Goal: Task Accomplishment & Management: Complete application form

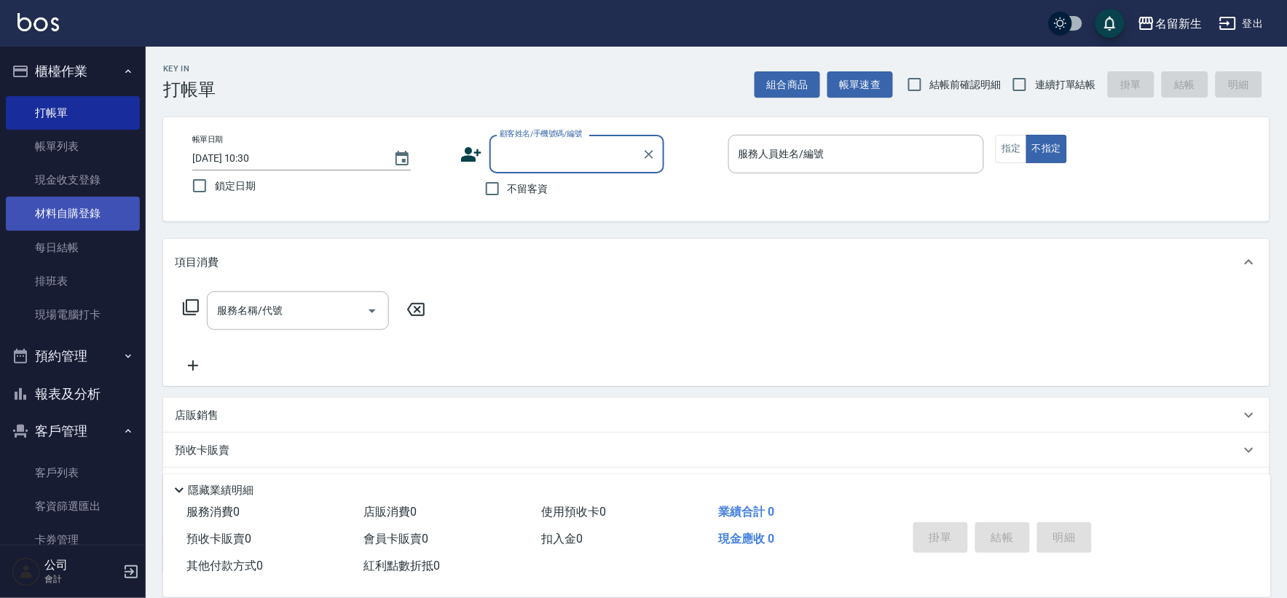
click at [99, 199] on link "材料自購登錄" at bounding box center [73, 213] width 134 height 33
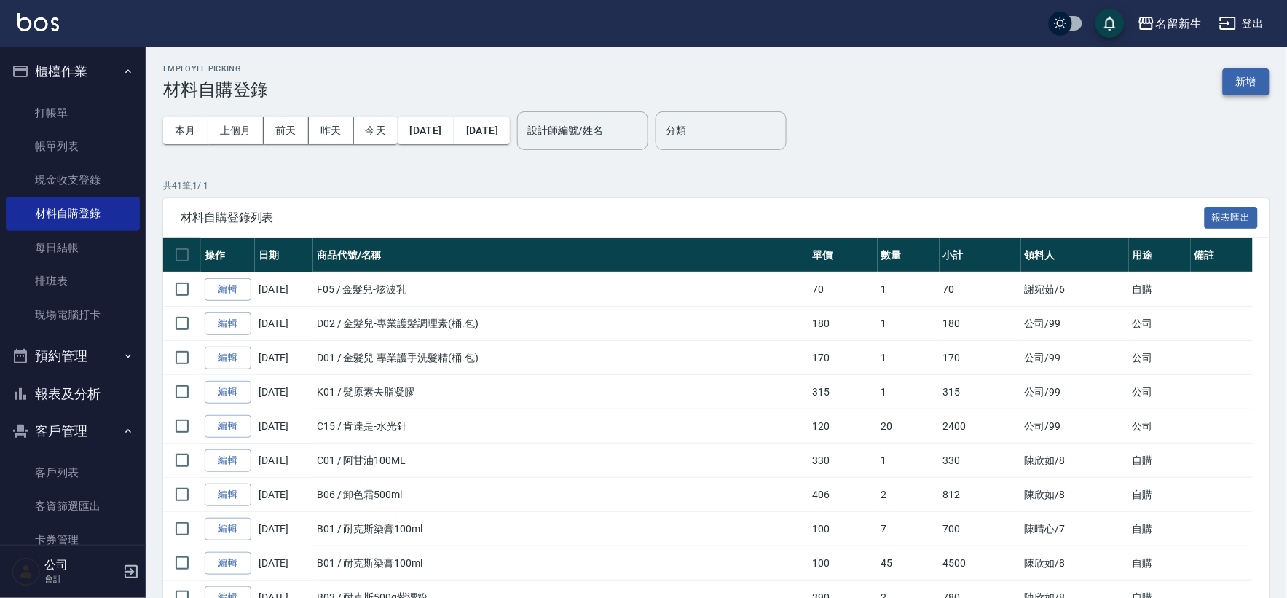
click at [1242, 75] on button "新增" at bounding box center [1246, 81] width 47 height 27
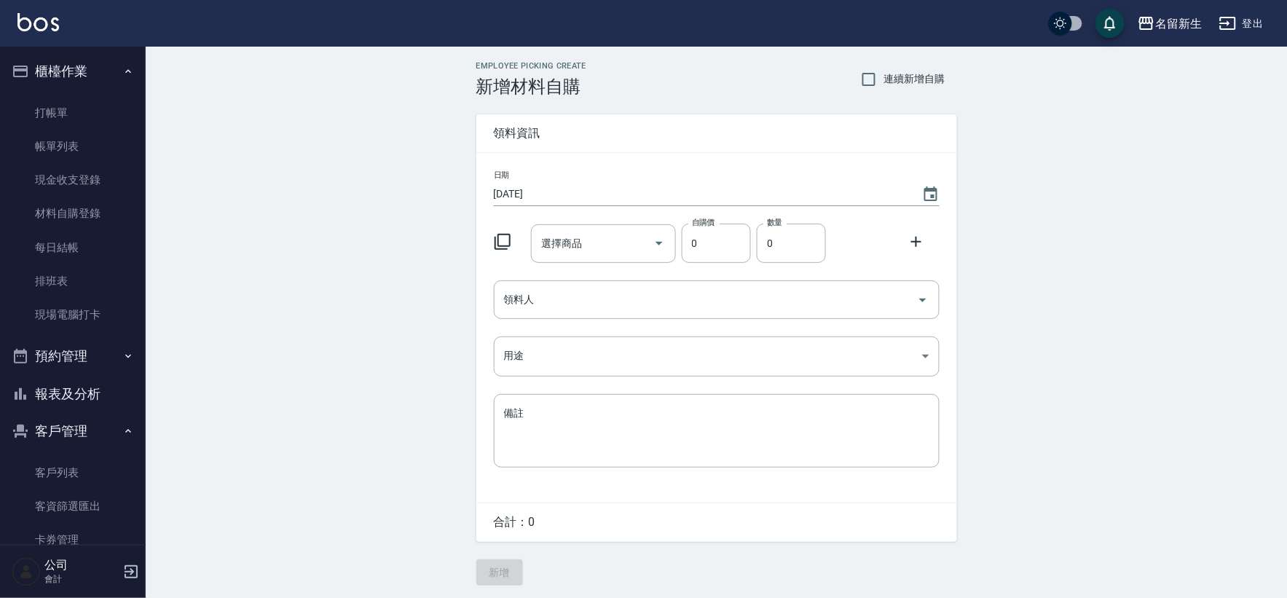
click at [508, 236] on icon at bounding box center [502, 241] width 17 height 17
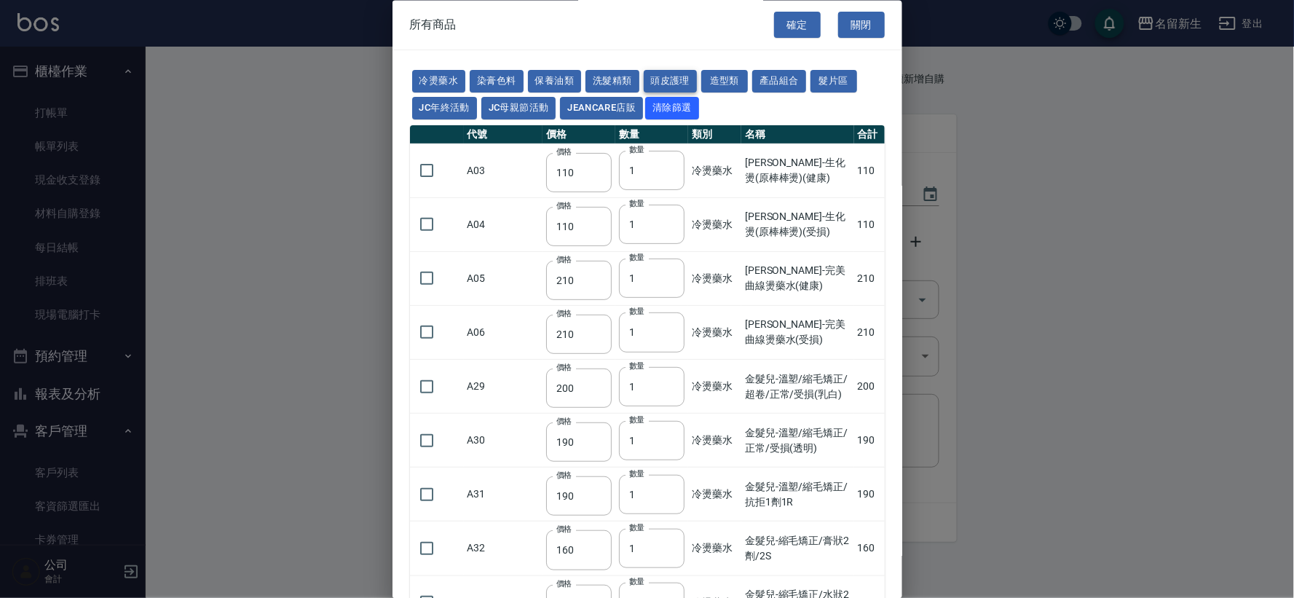
click at [674, 86] on button "頭皮護理" at bounding box center [671, 82] width 54 height 23
type input "315"
type input "273"
type input "1183"
type input "798"
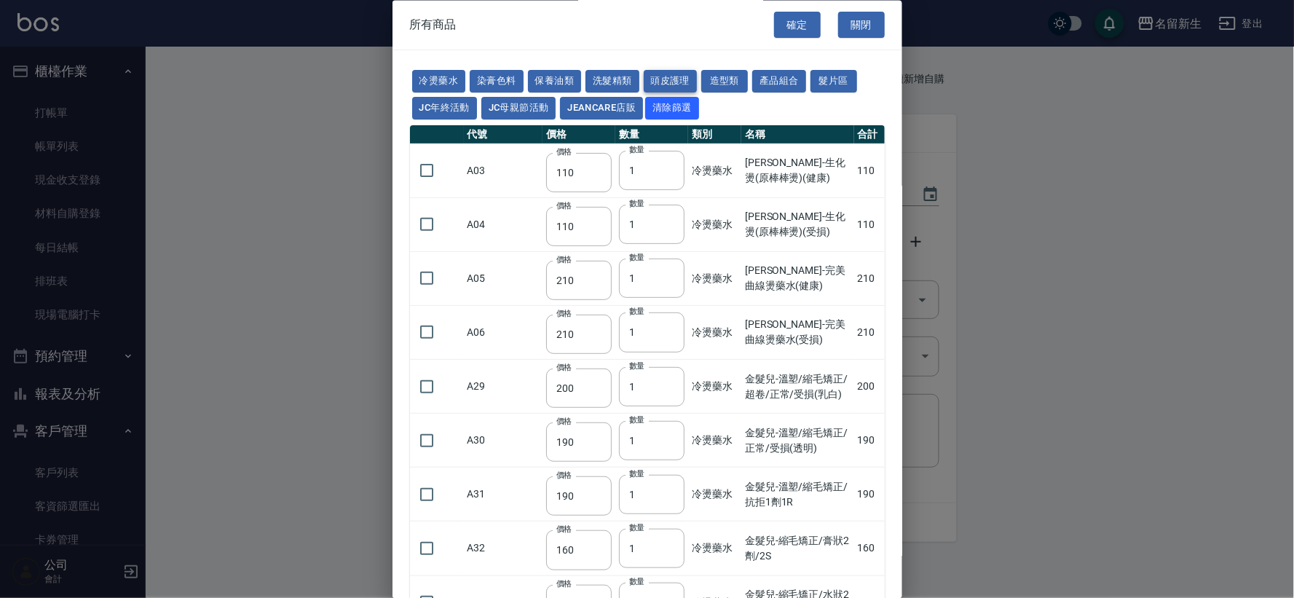
type input "481"
type input "640"
type input "308"
type input "245"
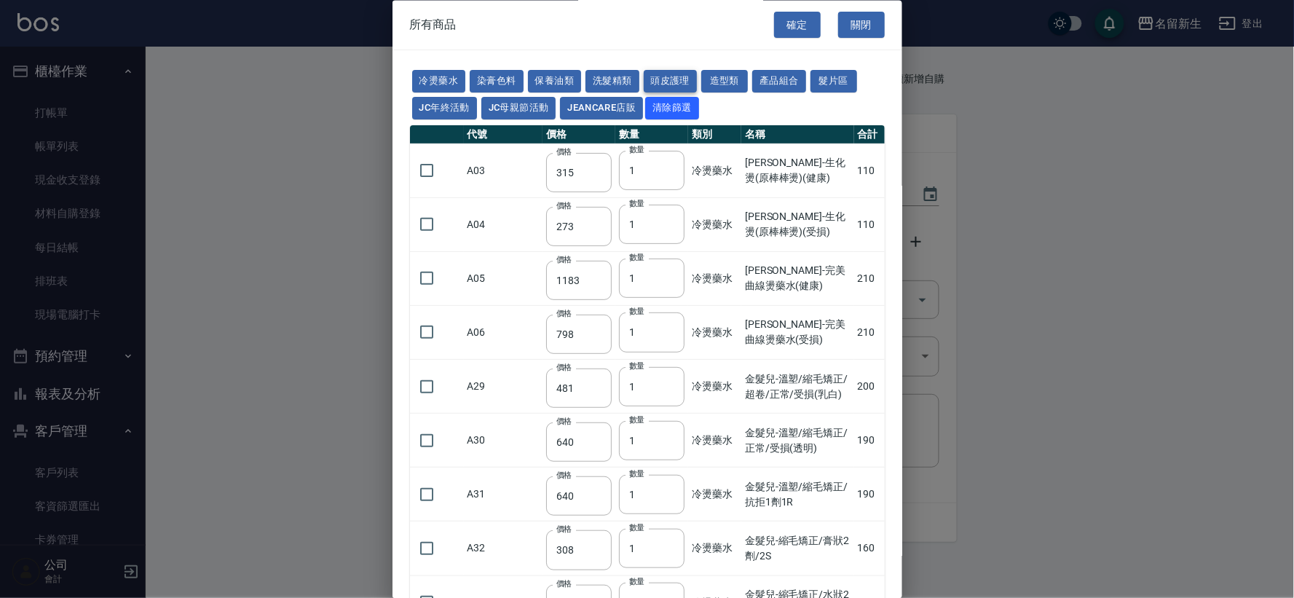
type input "350"
type input "1260"
type input "440"
type input "420"
type input "740"
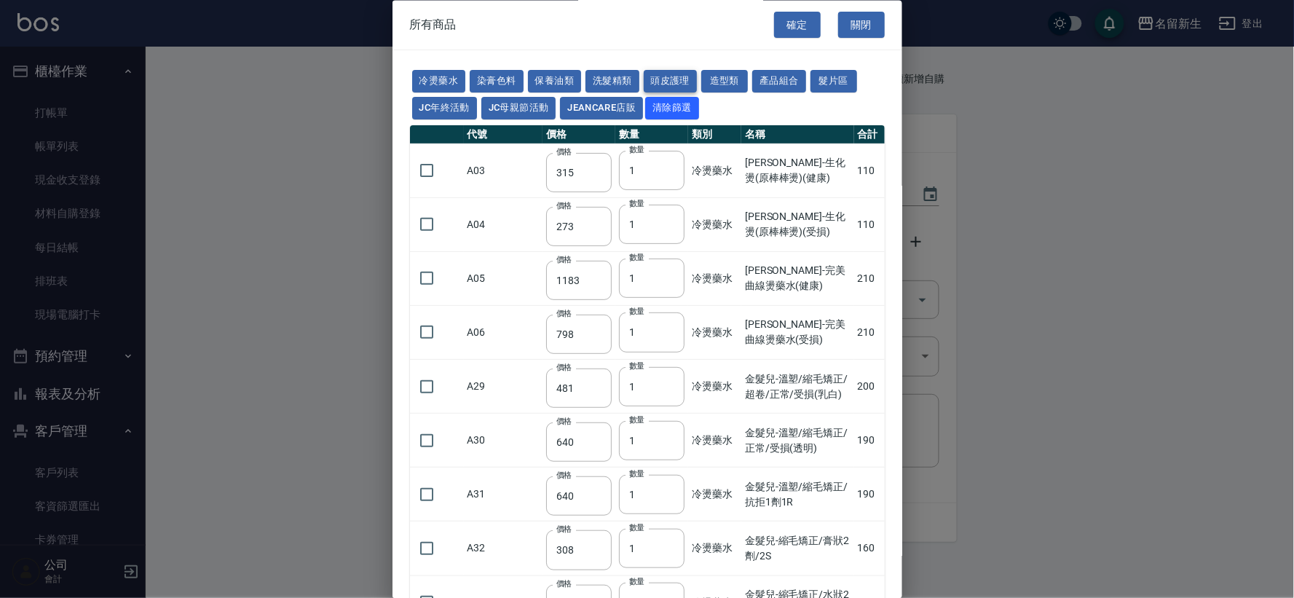
type input "500"
type input "690"
type input "650"
type input "600"
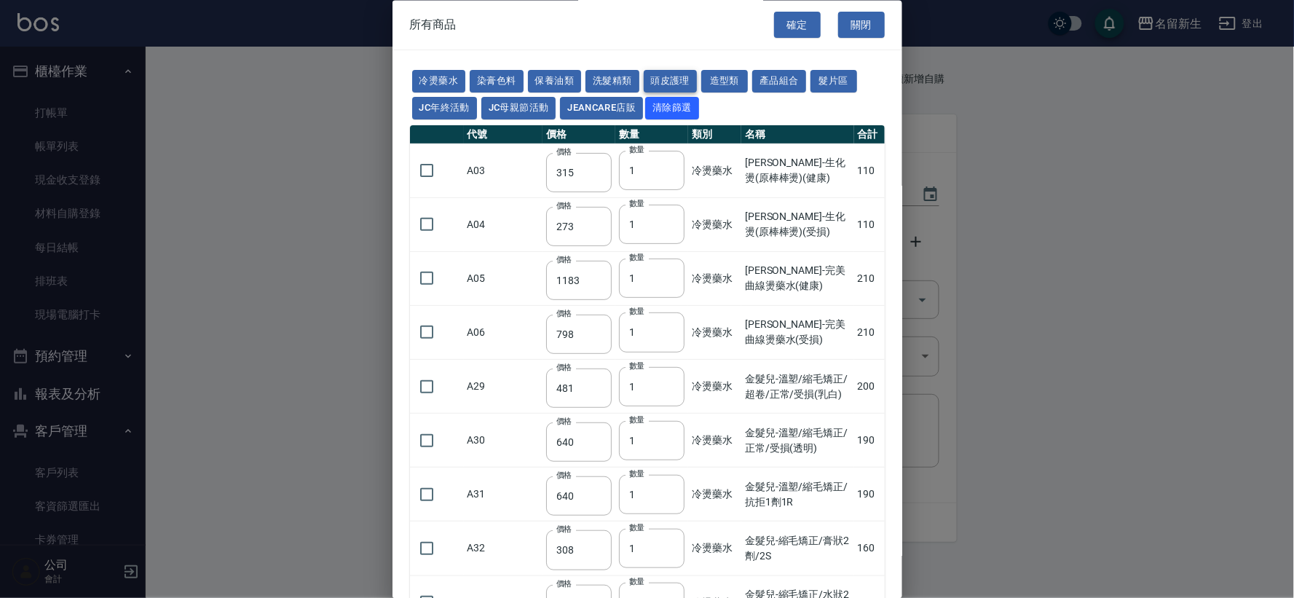
type input "450"
type input "500"
type input "540"
type input "420"
type input "50"
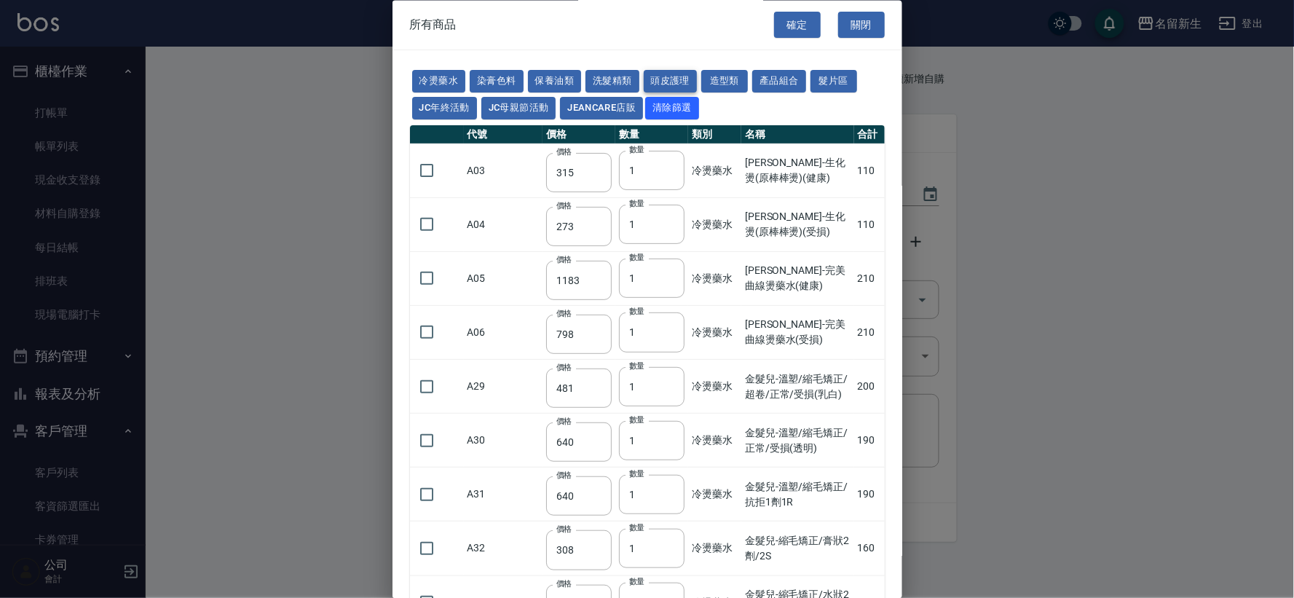
type input "300"
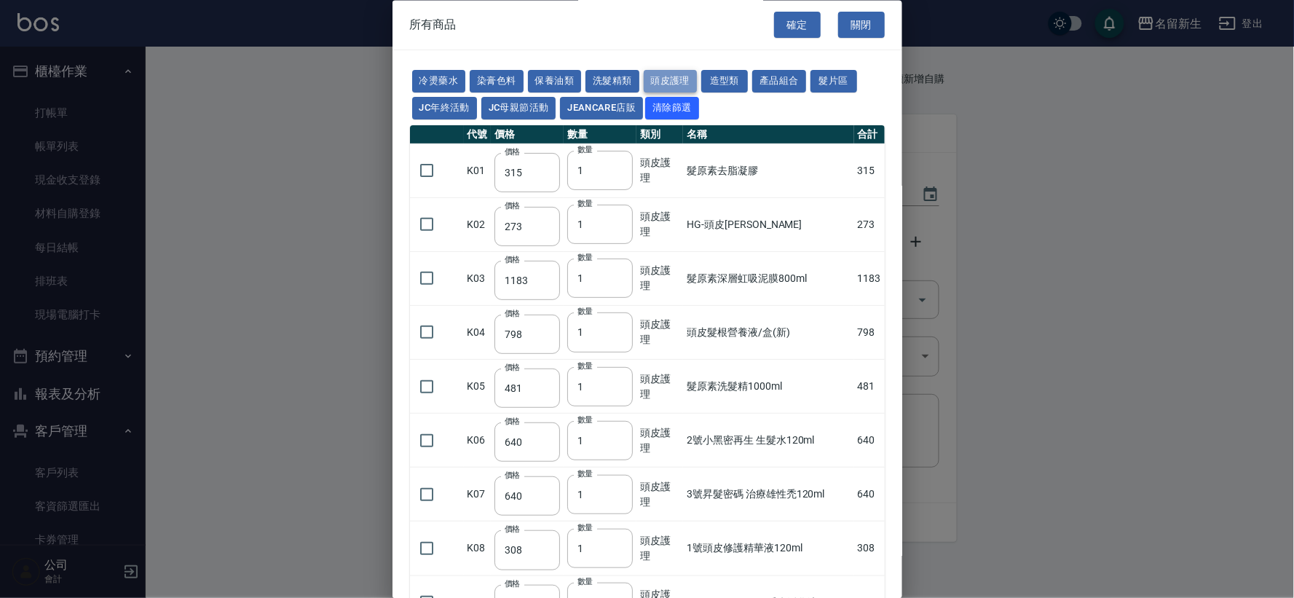
click at [682, 71] on button "頭皮護理" at bounding box center [671, 82] width 54 height 23
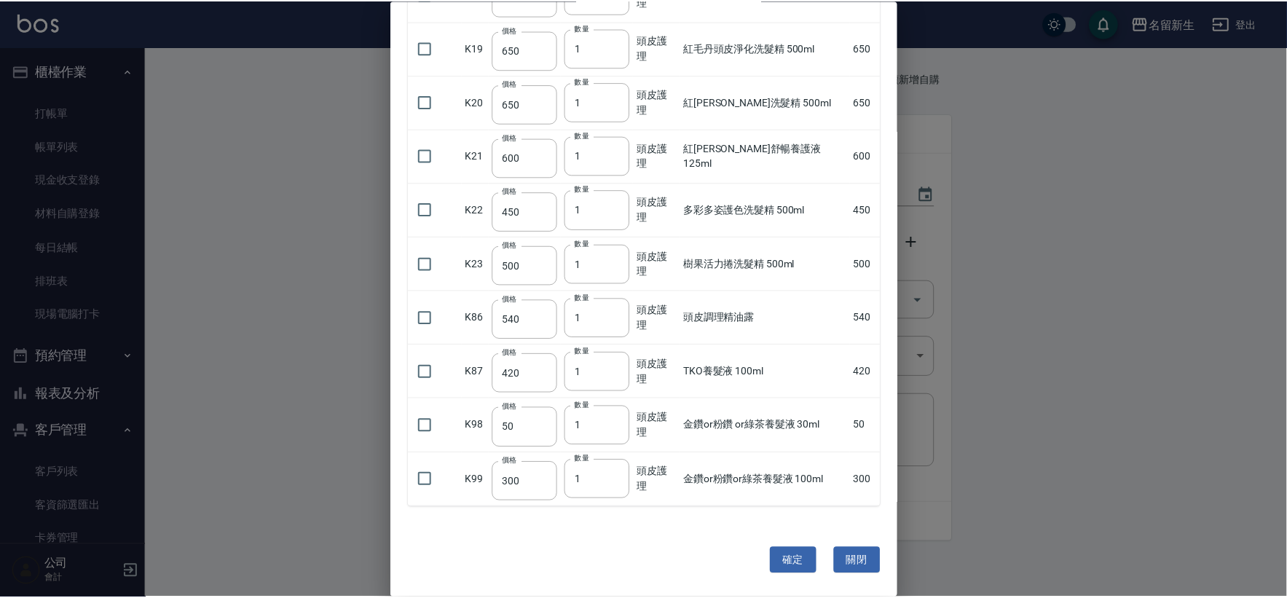
scroll to position [987, 0]
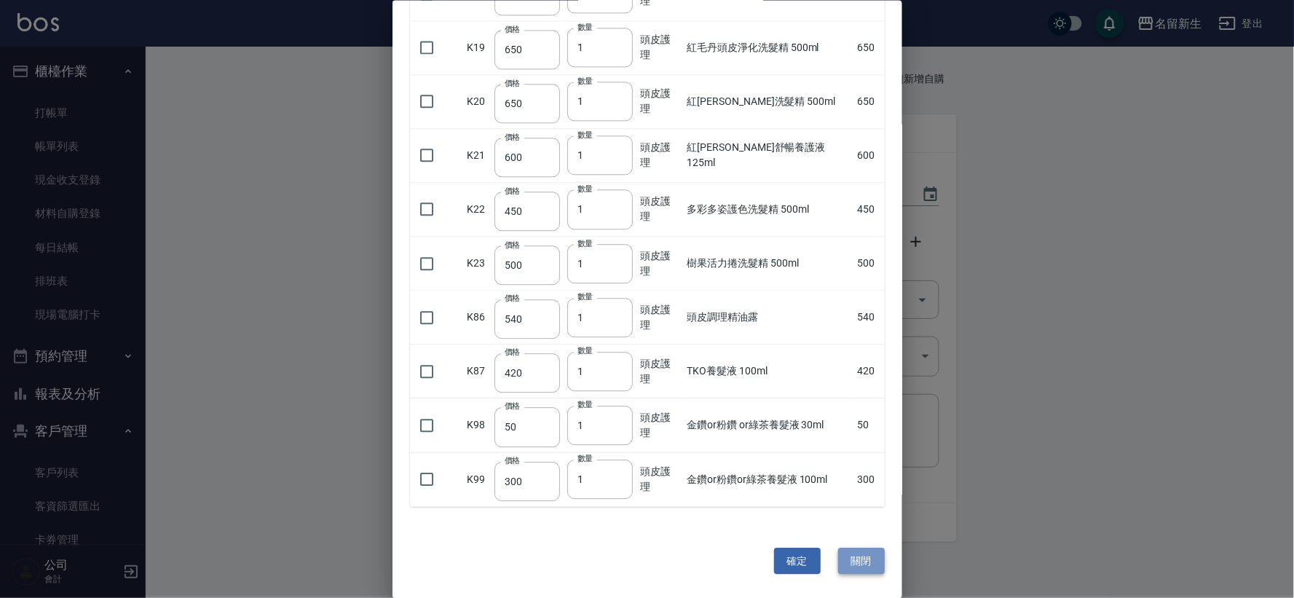
click at [871, 553] on button "關閉" at bounding box center [861, 561] width 47 height 27
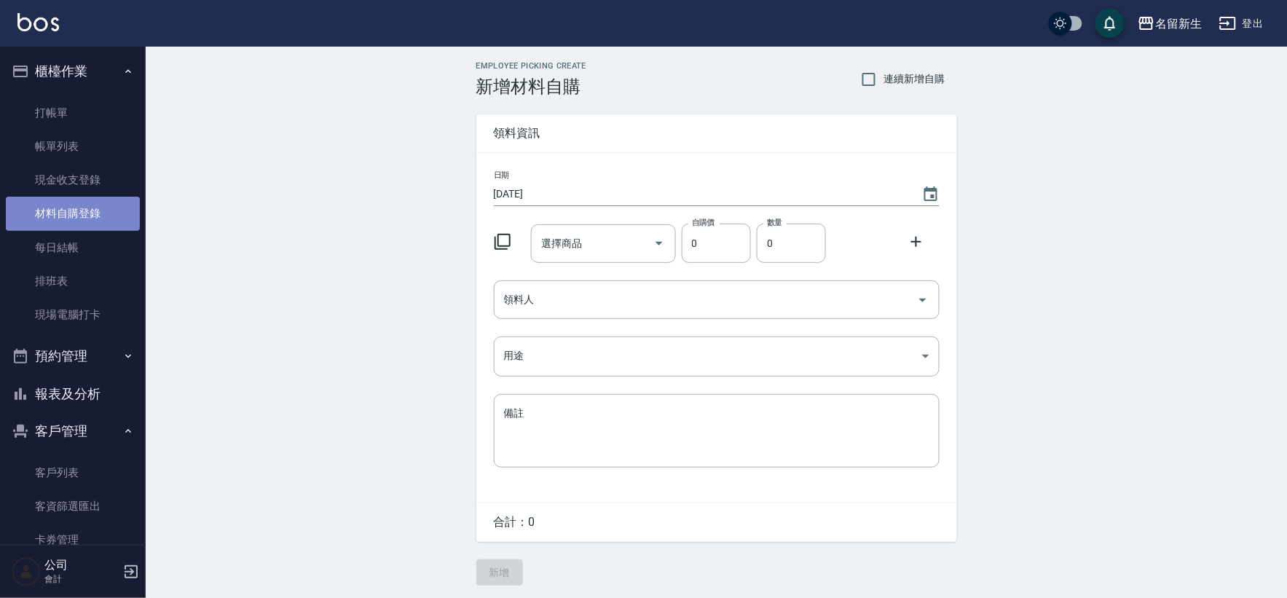
click at [84, 216] on link "材料自購登錄" at bounding box center [73, 213] width 134 height 33
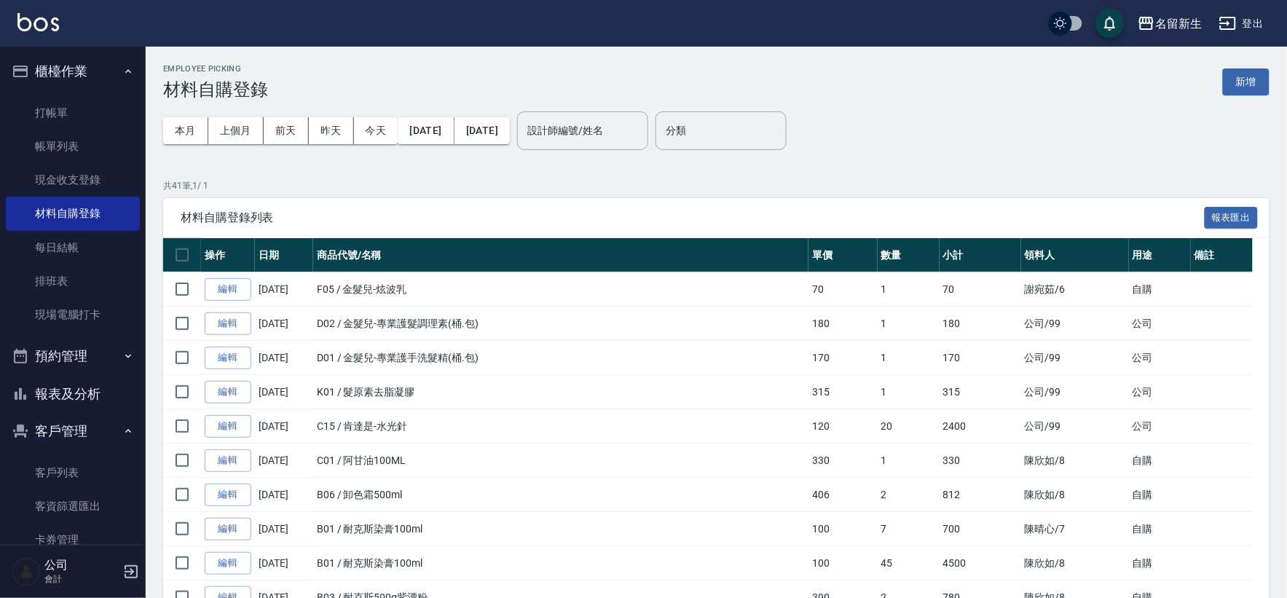
click at [623, 130] on div "設計師編號/姓名 設計師編號/姓名" at bounding box center [582, 130] width 131 height 39
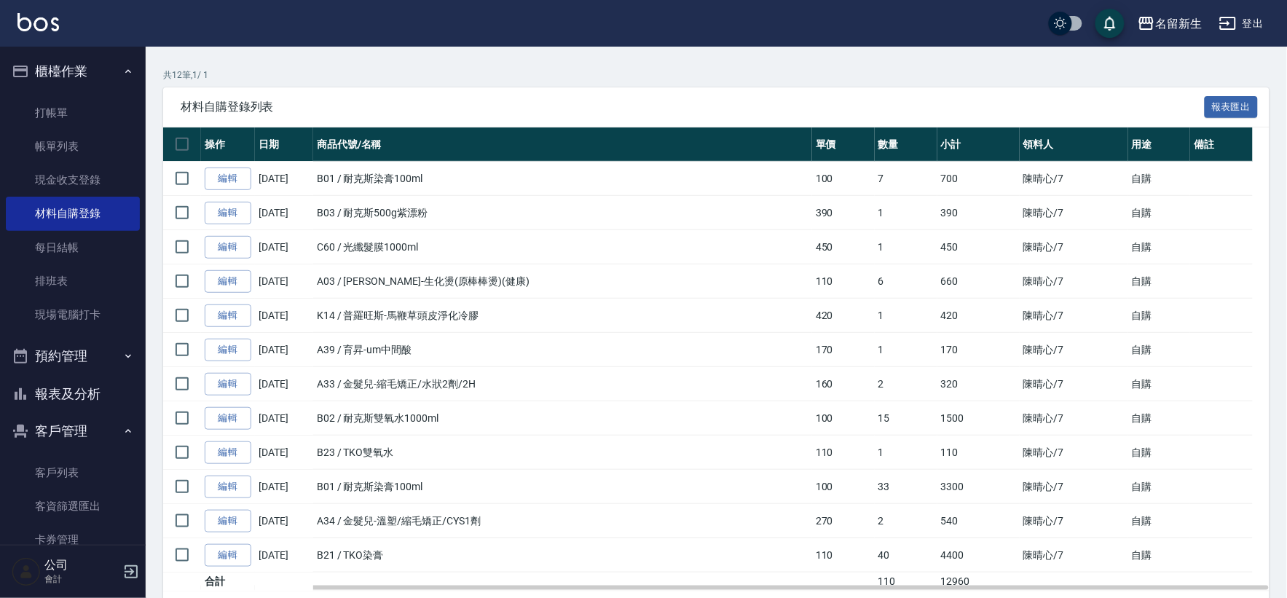
scroll to position [162, 0]
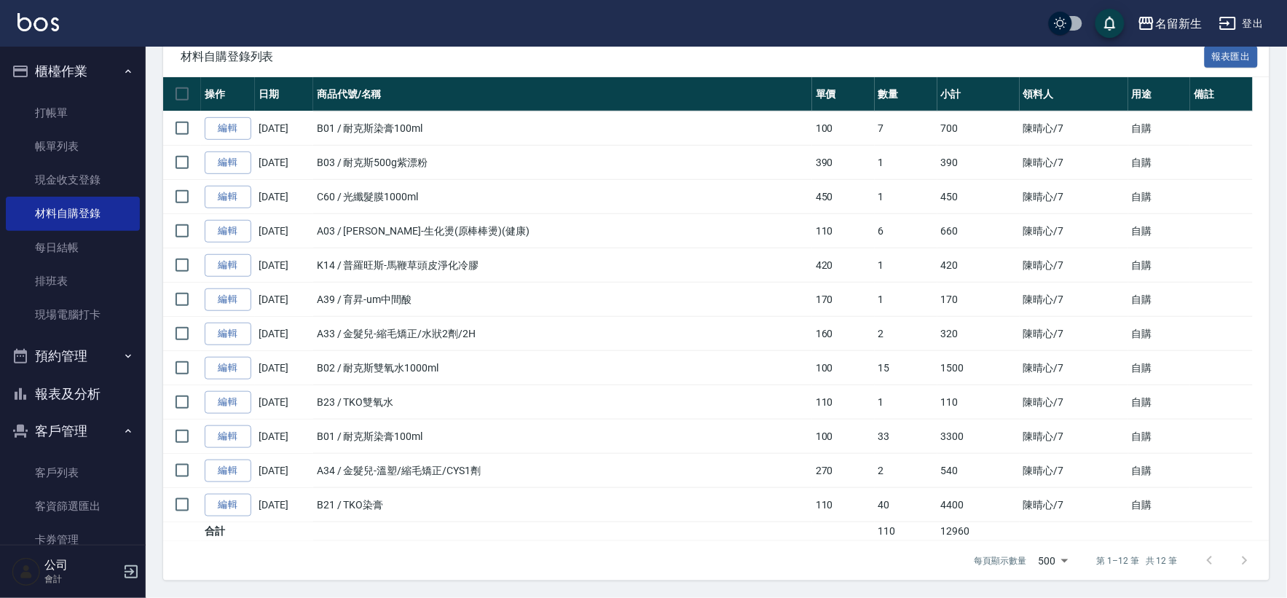
type input "[PERSON_NAME]-7"
click at [35, 74] on button "櫃檯作業" at bounding box center [73, 71] width 134 height 38
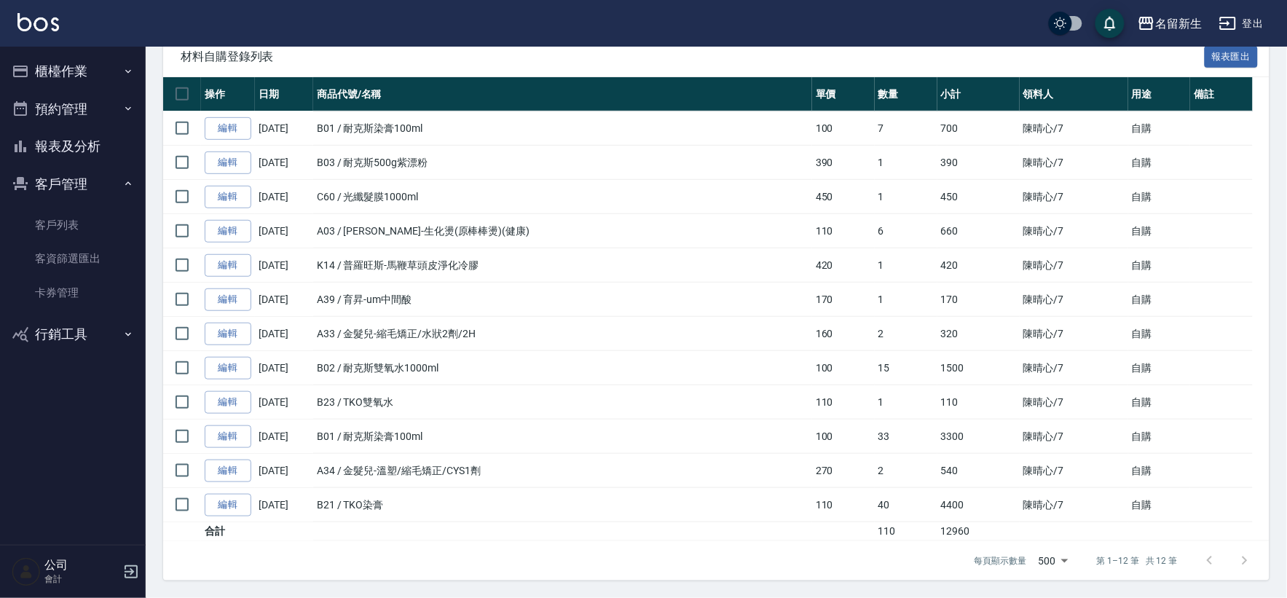
click at [74, 170] on button "客戶管理" at bounding box center [73, 184] width 134 height 38
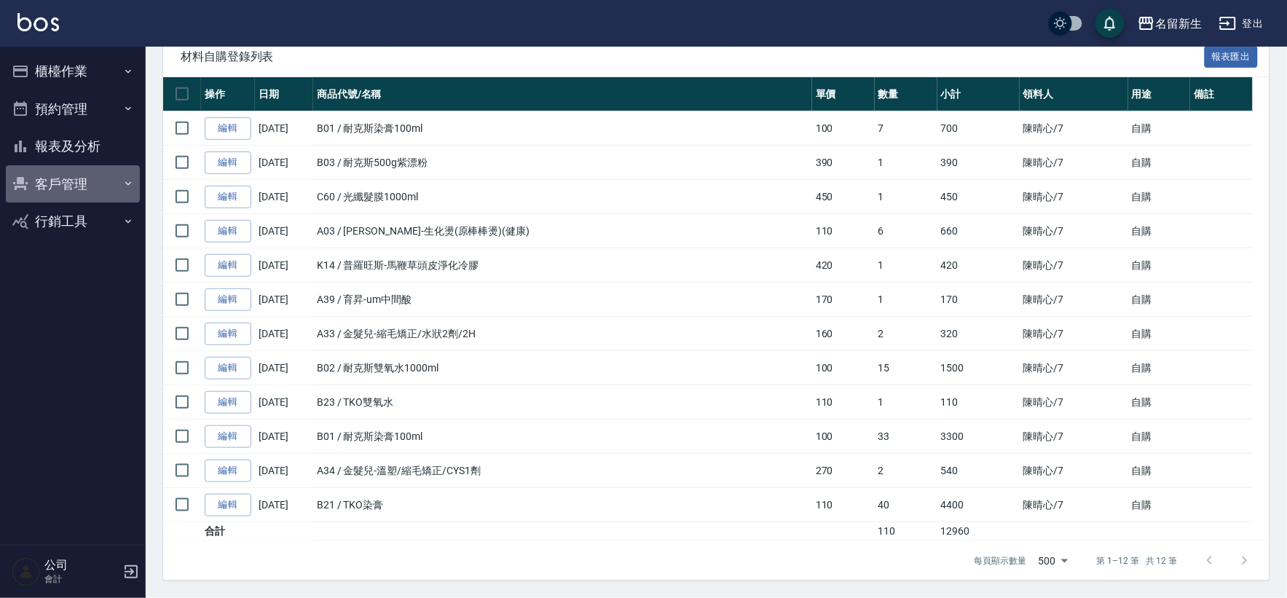
click at [78, 192] on button "客戶管理" at bounding box center [73, 184] width 134 height 38
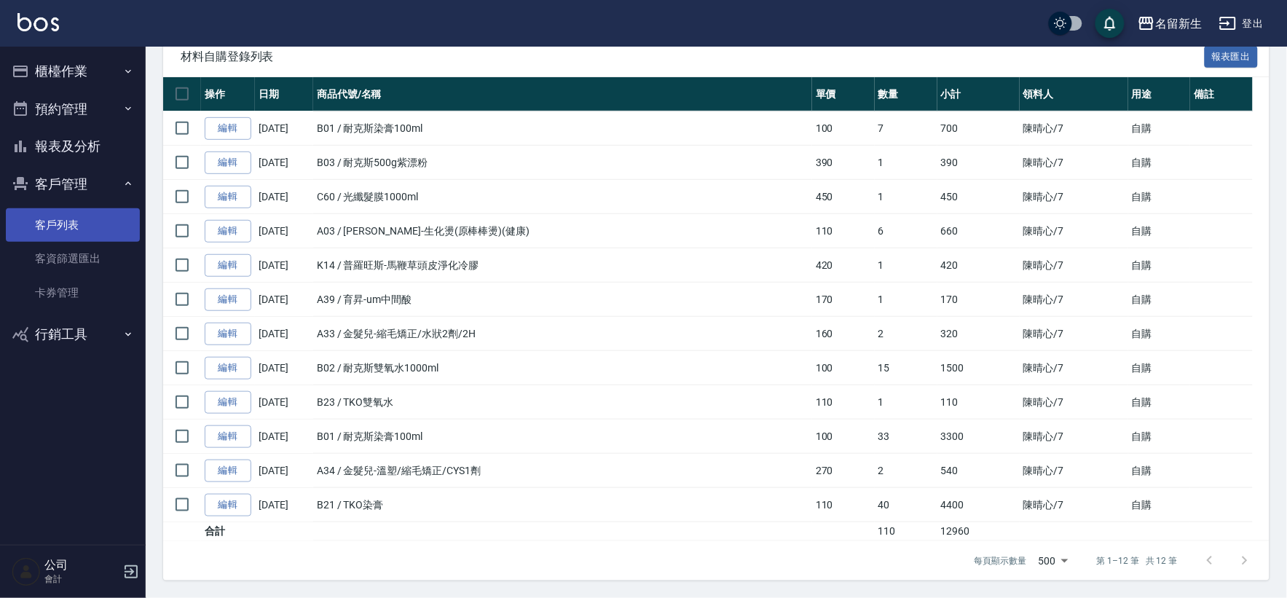
click at [60, 212] on link "客戶列表" at bounding box center [73, 224] width 134 height 33
